Goal: Information Seeking & Learning: Learn about a topic

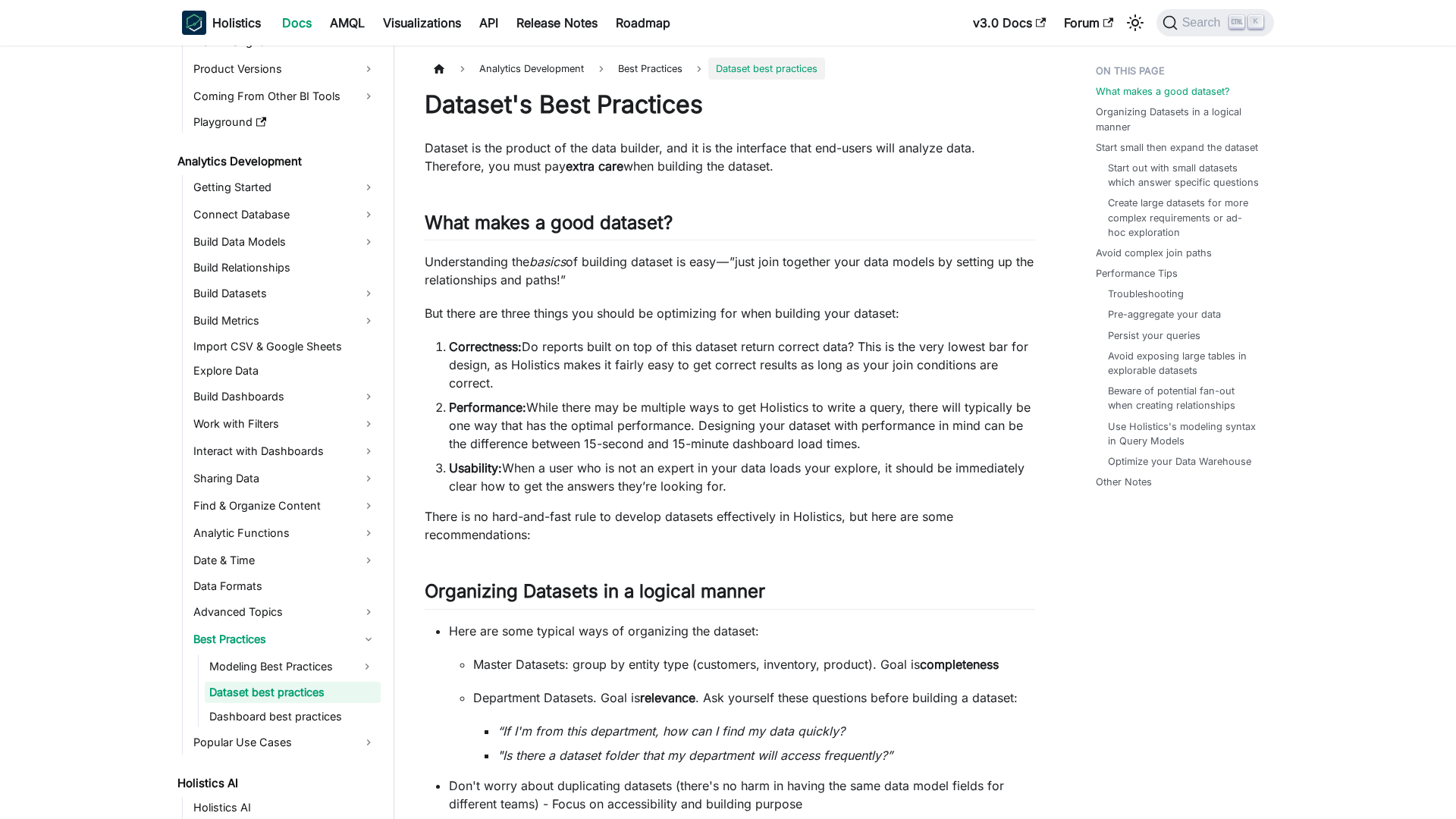
scroll to position [170, 0]
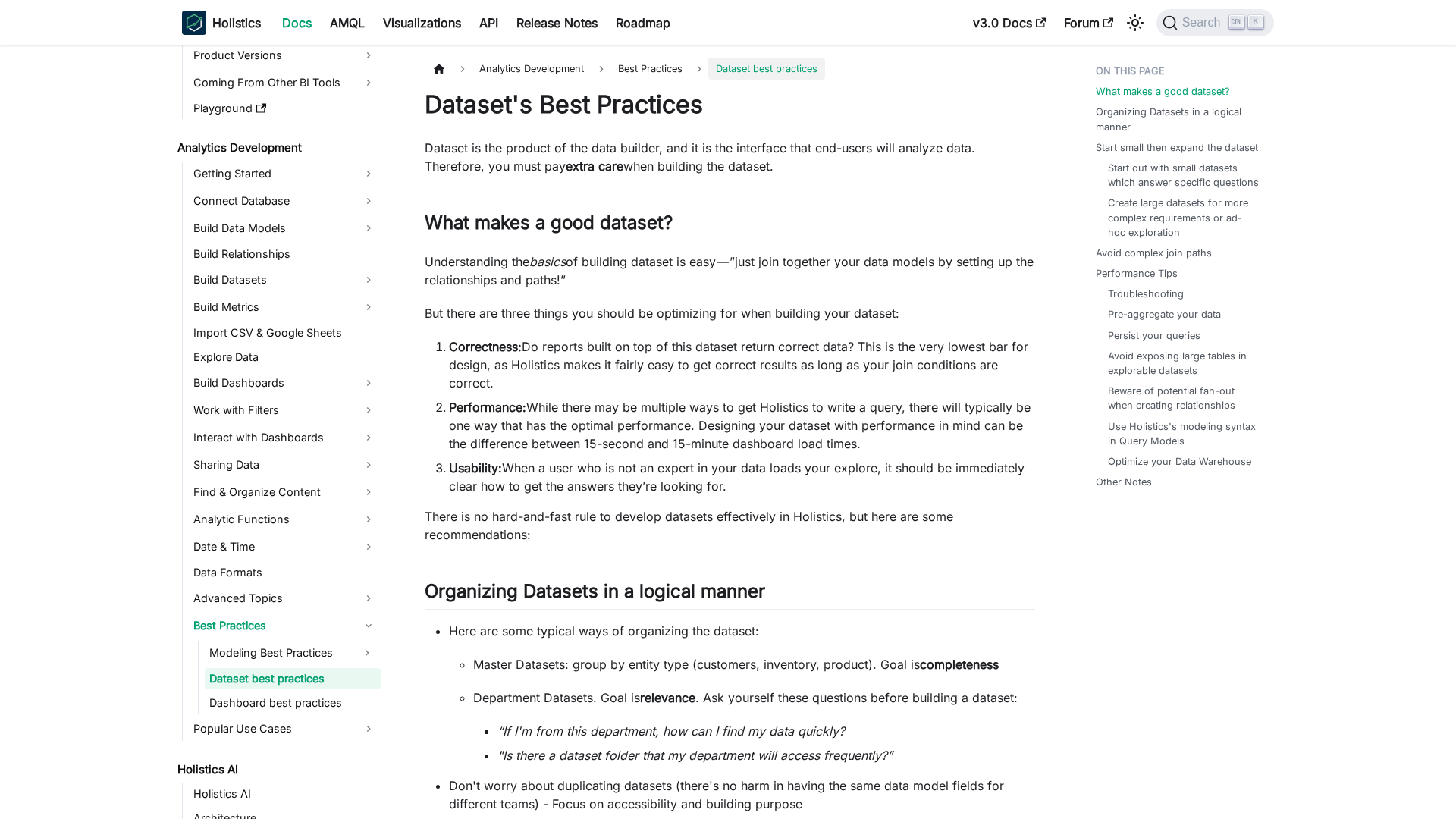
scroll to position [170, 0]
